Goal: Book appointment/travel/reservation

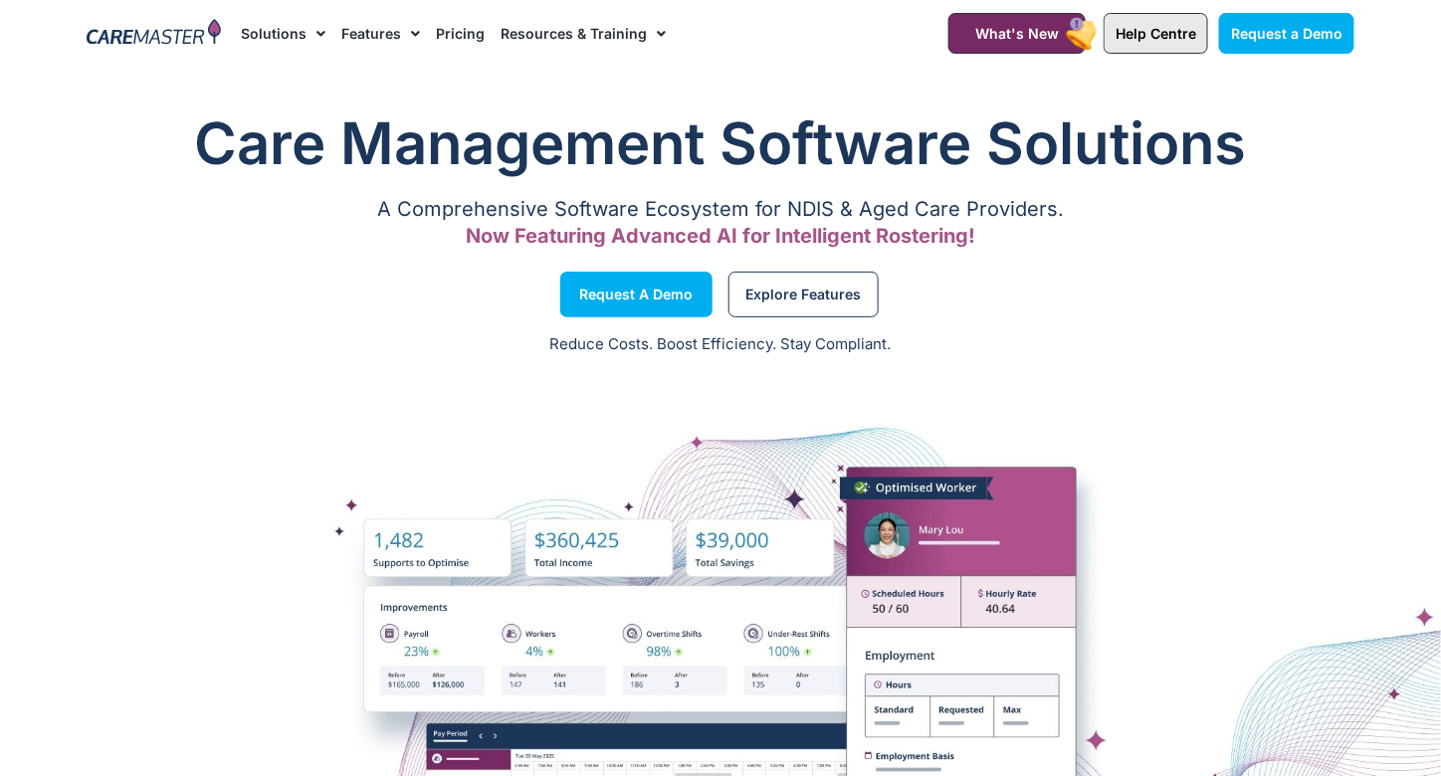
click at [1173, 22] on link "Help Centre" at bounding box center [1156, 33] width 104 height 41
click at [1159, 33] on span "Help Centre" at bounding box center [1155, 33] width 81 height 17
